Goal: Task Accomplishment & Management: Use online tool/utility

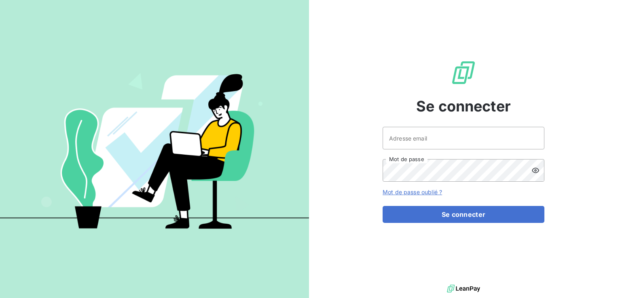
type input "[EMAIL_ADDRESS][DOMAIN_NAME]"
click at [383, 206] on button "Se connecter" at bounding box center [464, 214] width 162 height 17
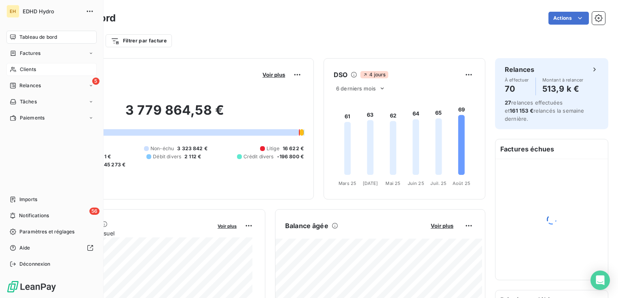
click at [14, 68] on icon at bounding box center [13, 69] width 6 height 5
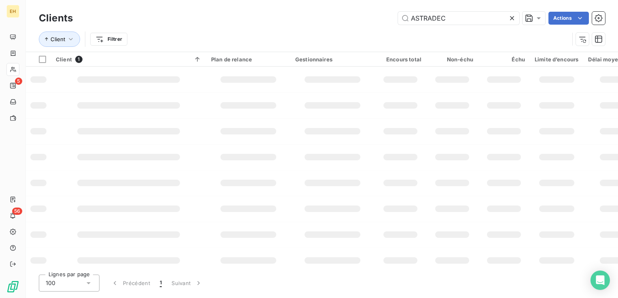
type input "ASTRADEC"
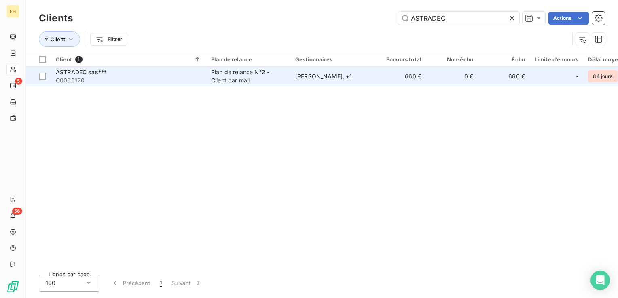
click at [304, 73] on div "[PERSON_NAME] , + 1" at bounding box center [332, 76] width 74 height 8
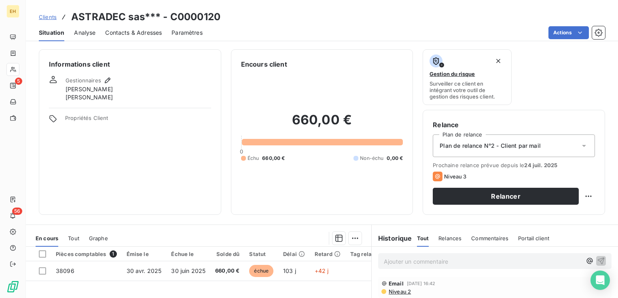
click at [52, 16] on span "Clients" at bounding box center [48, 17] width 18 height 6
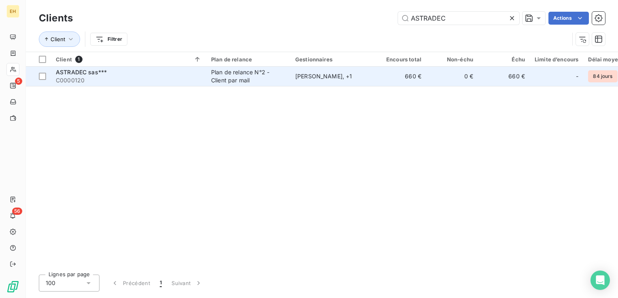
click at [76, 72] on span "ASTRADEC sas***" at bounding box center [81, 72] width 51 height 7
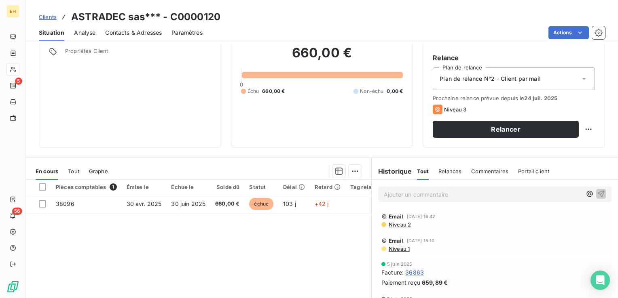
scroll to position [81, 0]
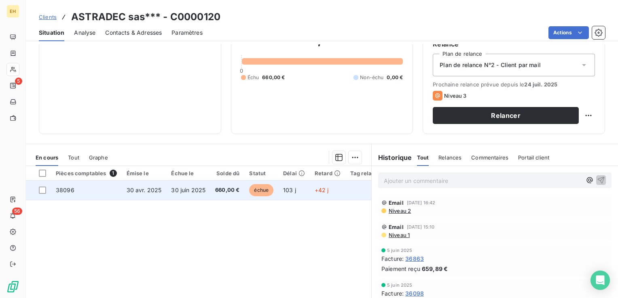
click at [200, 186] on td "30 juin 2025" at bounding box center [188, 190] width 44 height 19
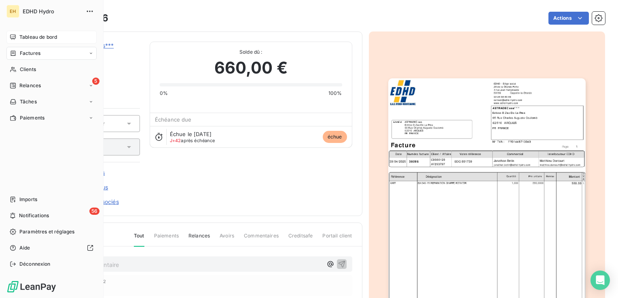
click at [17, 37] on div "Tableau de bord" at bounding box center [51, 37] width 90 height 13
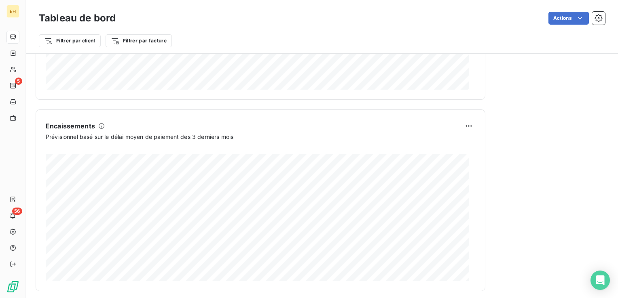
scroll to position [485, 0]
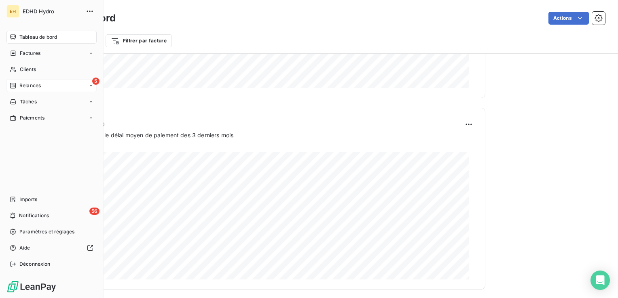
click at [16, 88] on div "Relances" at bounding box center [25, 85] width 31 height 7
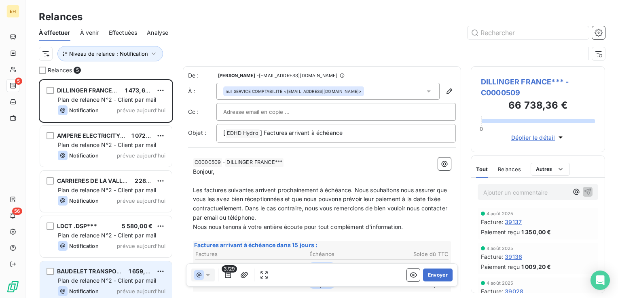
click at [82, 275] on div "BAUDELET TRANSPORTS***" at bounding box center [89, 272] width 65 height 8
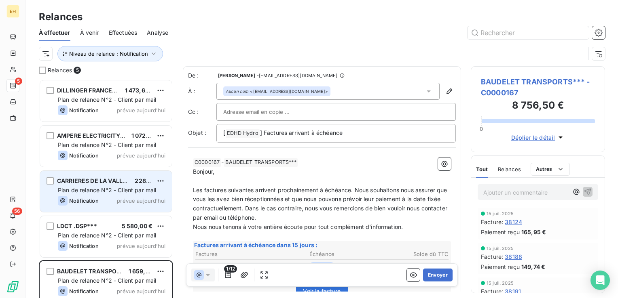
click at [109, 201] on div "Notification prévue [DATE]" at bounding box center [112, 201] width 108 height 10
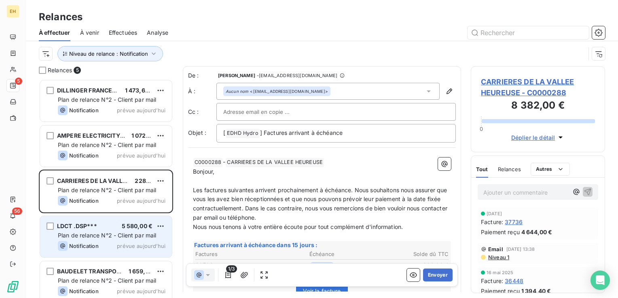
click at [102, 251] on div "Notification prévue [DATE]" at bounding box center [112, 246] width 108 height 10
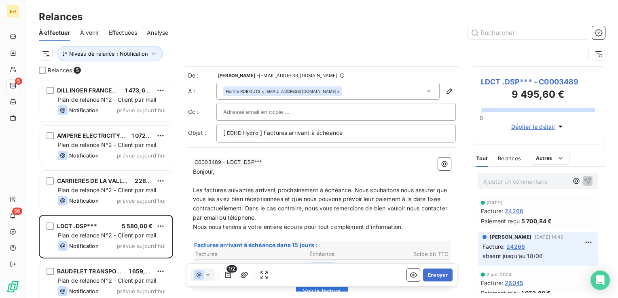
click at [503, 85] on span "LDCT .DSP*** - C0003489" at bounding box center [538, 81] width 114 height 11
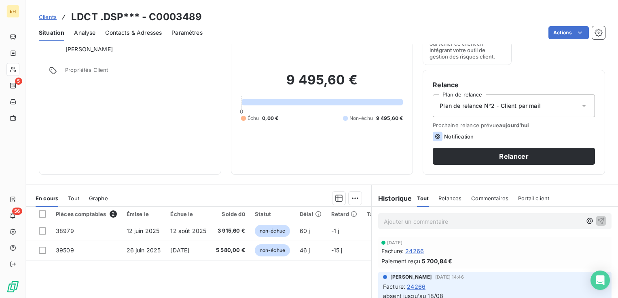
scroll to position [40, 0]
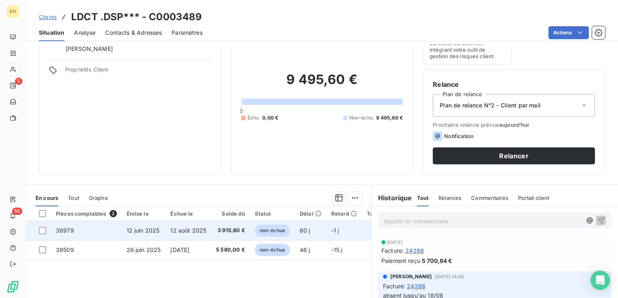
click at [182, 229] on span "12 août 2025" at bounding box center [188, 230] width 36 height 7
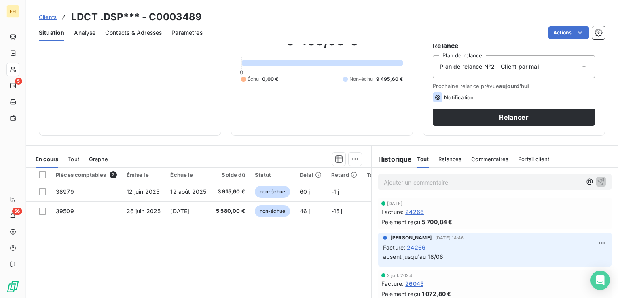
scroll to position [81, 0]
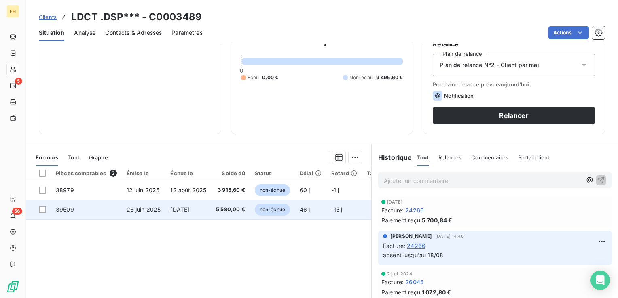
click at [139, 207] on span "26 juin 2025" at bounding box center [144, 209] width 34 height 7
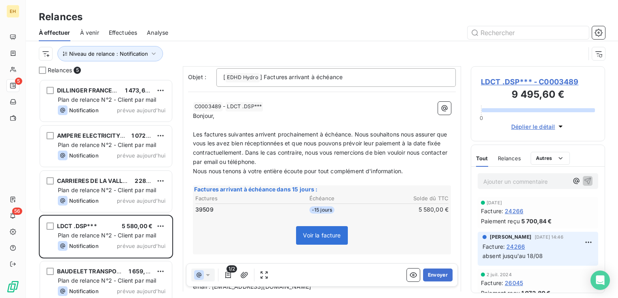
scroll to position [81, 0]
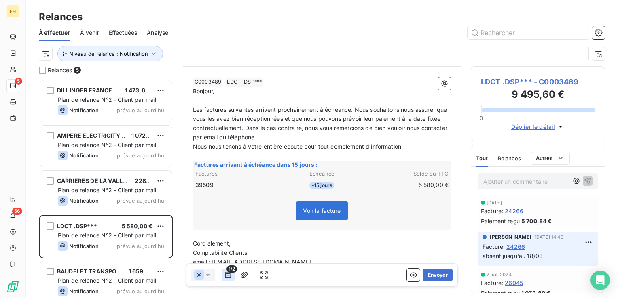
click at [230, 279] on icon "button" at bounding box center [228, 275] width 8 height 8
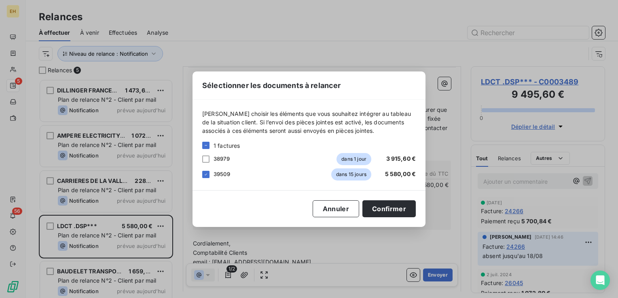
click at [207, 161] on div at bounding box center [205, 159] width 7 height 7
click at [390, 206] on button "Confirmer" at bounding box center [388, 209] width 53 height 17
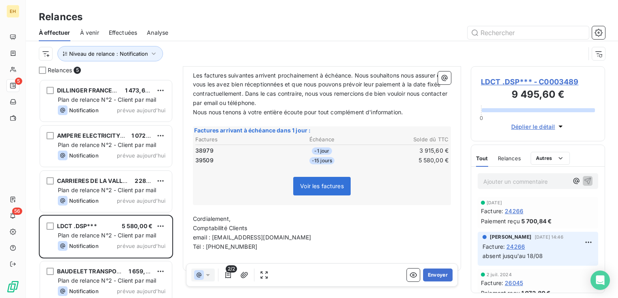
scroll to position [121, 0]
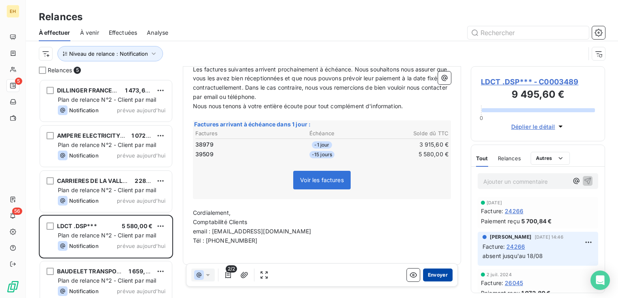
click at [440, 275] on button "Envoyer" at bounding box center [438, 275] width 30 height 13
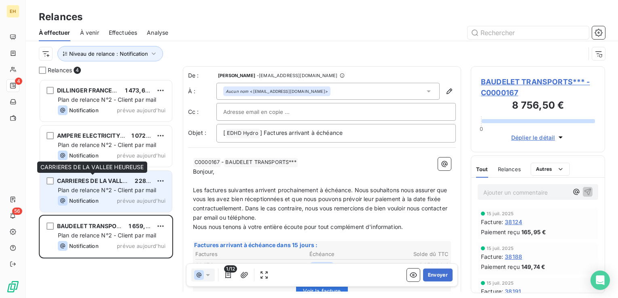
click at [108, 181] on span "CARRIERES DE LA VALLEE HEUREUSE" at bounding box center [109, 181] width 105 height 7
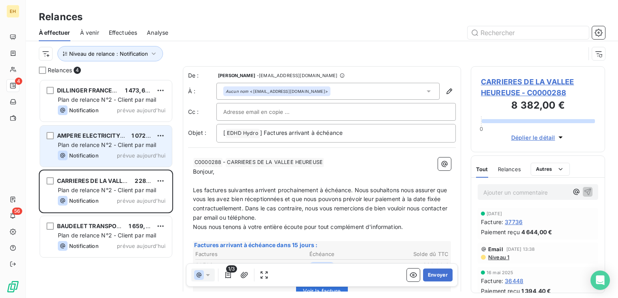
click at [115, 153] on div "Notification prévue [DATE]" at bounding box center [112, 156] width 108 height 10
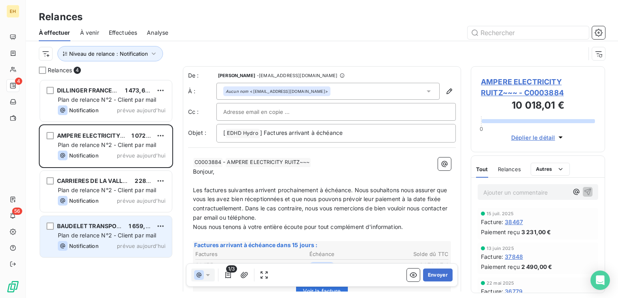
click at [99, 234] on span "Plan de relance N°2 - Client par mail" at bounding box center [107, 235] width 99 height 7
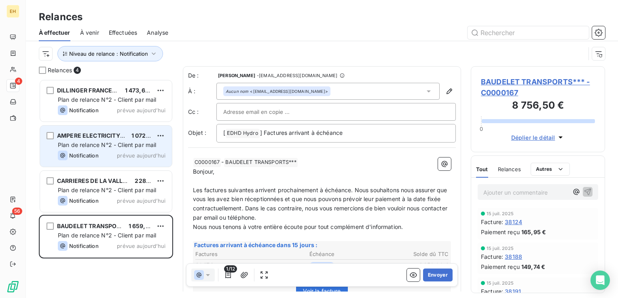
click at [106, 151] on div "Notification prévue [DATE]" at bounding box center [112, 156] width 108 height 10
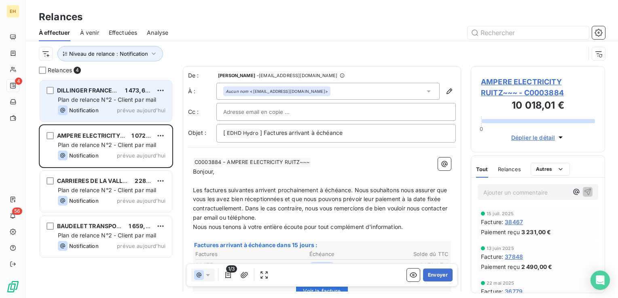
click at [107, 111] on div "Notification prévue [DATE]" at bounding box center [112, 111] width 108 height 10
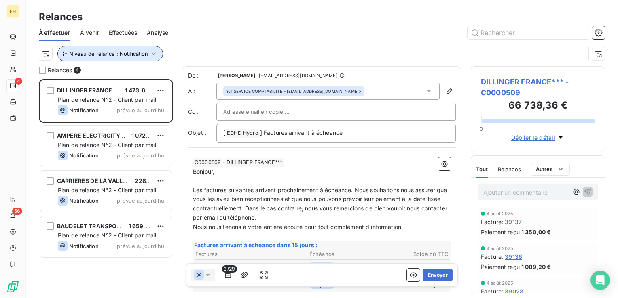
click at [152, 53] on icon "button" at bounding box center [154, 54] width 8 height 8
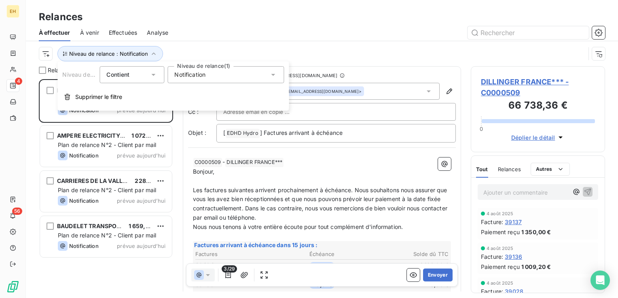
click at [196, 76] on span "Notification" at bounding box center [189, 75] width 31 height 8
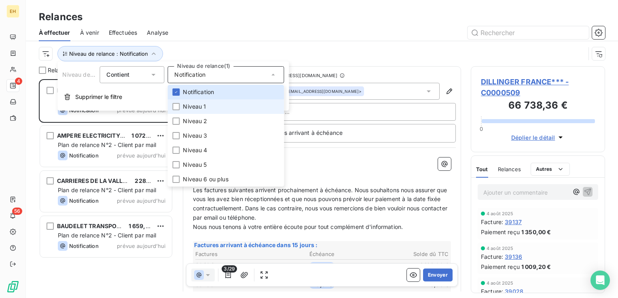
click at [201, 110] on span "Niveau 1" at bounding box center [194, 107] width 23 height 8
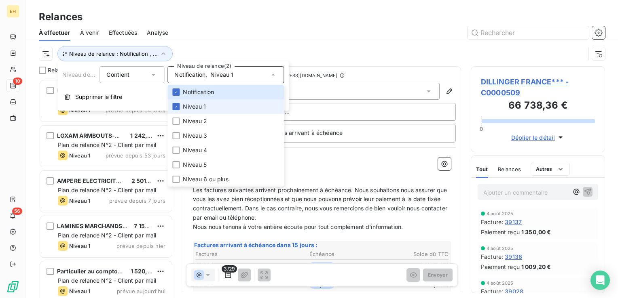
scroll to position [213, 128]
click at [194, 44] on div "Niveau de relance : Notification , ..." at bounding box center [322, 53] width 566 height 25
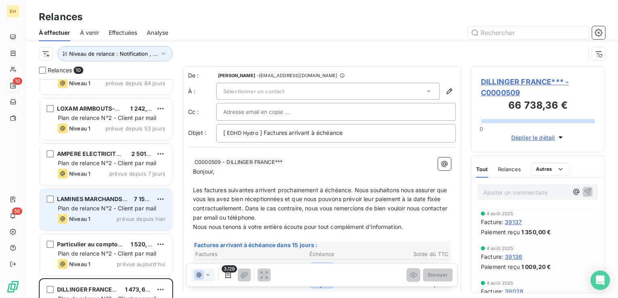
scroll to position [81, 0]
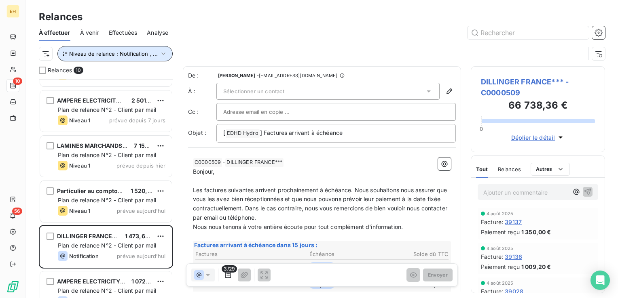
click at [164, 53] on icon "button" at bounding box center [163, 54] width 8 height 8
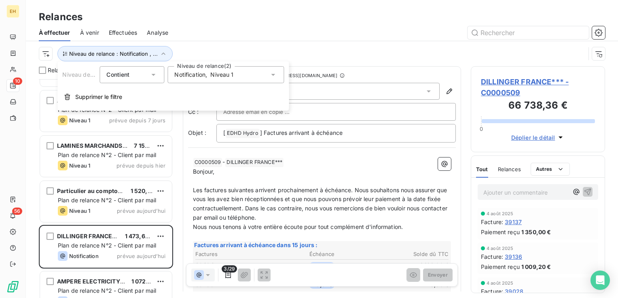
click at [201, 74] on span "Notification" at bounding box center [189, 75] width 31 height 8
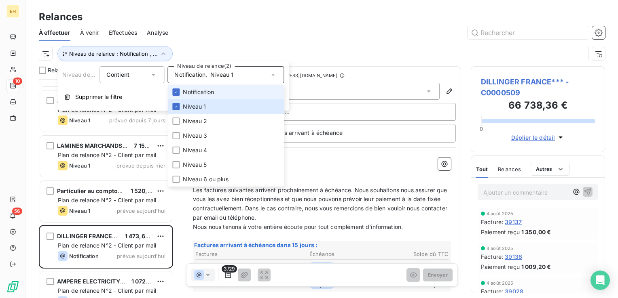
click at [195, 93] on span "Notification" at bounding box center [198, 92] width 31 height 8
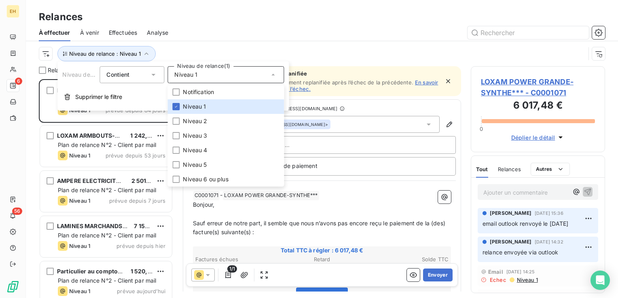
scroll to position [213, 128]
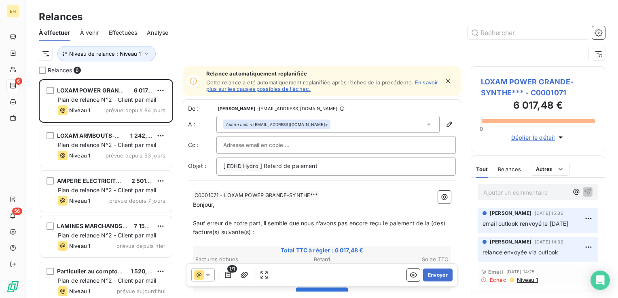
click at [218, 40] on div "À effectuer À venir Effectuées Analyse" at bounding box center [322, 32] width 592 height 17
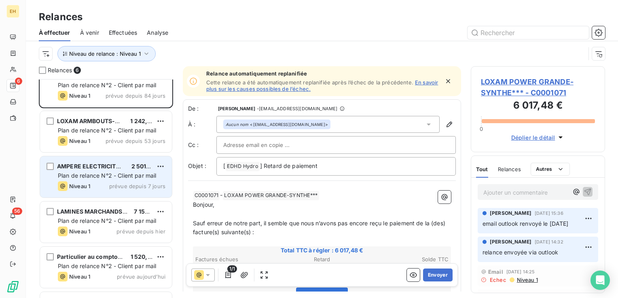
scroll to position [53, 0]
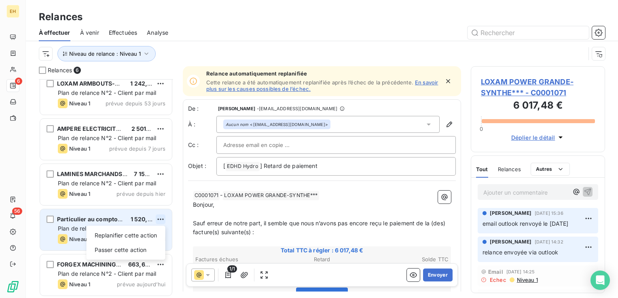
click at [157, 218] on html "EH 6 56 Relances À effectuer À venir Effectuées Analyse Niveau de relance : Niv…" at bounding box center [309, 149] width 618 height 298
click at [154, 249] on div "Passer cette action" at bounding box center [126, 250] width 72 height 13
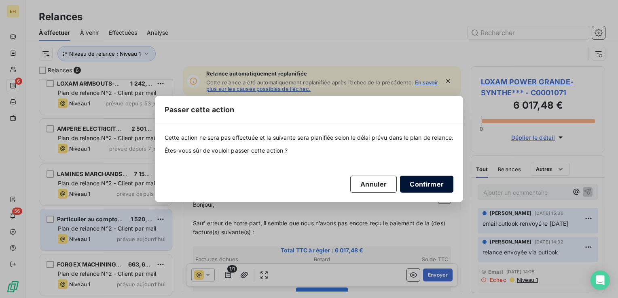
click at [416, 182] on button "Confirmer" at bounding box center [426, 184] width 53 height 17
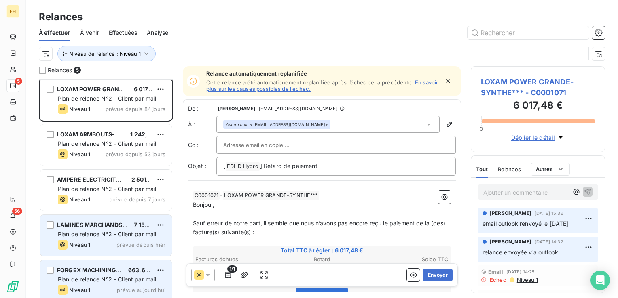
scroll to position [0, 0]
